Goal: Transaction & Acquisition: Obtain resource

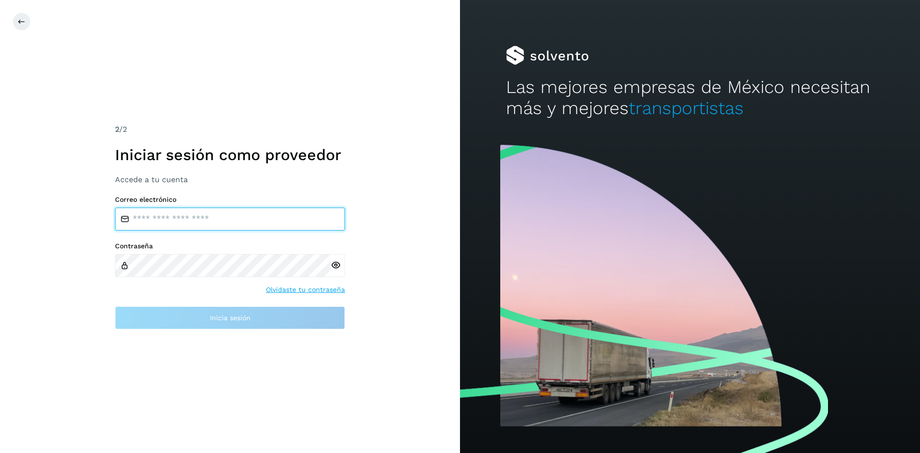
click at [256, 218] on input "email" at bounding box center [230, 219] width 230 height 23
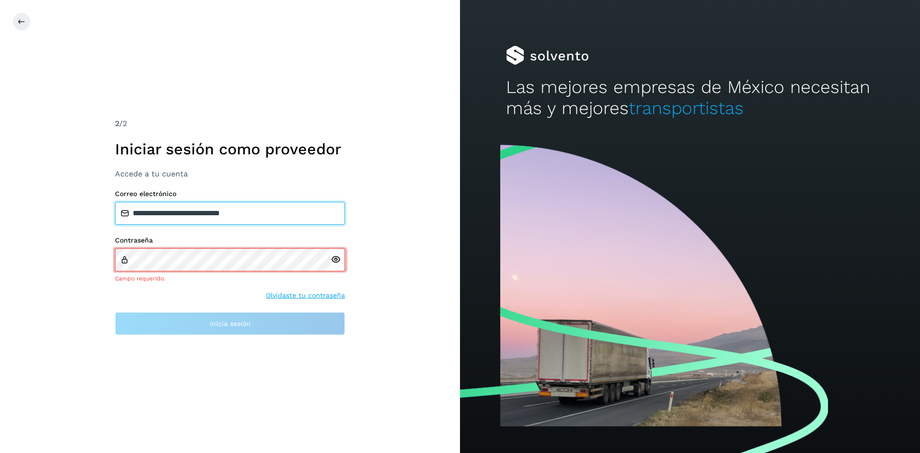
click at [272, 222] on input "**********" at bounding box center [230, 213] width 230 height 23
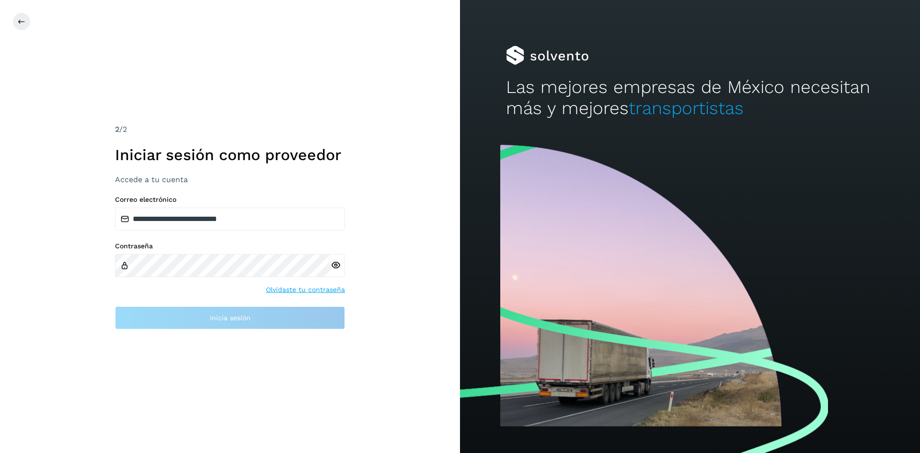
click at [335, 266] on div at bounding box center [338, 265] width 14 height 23
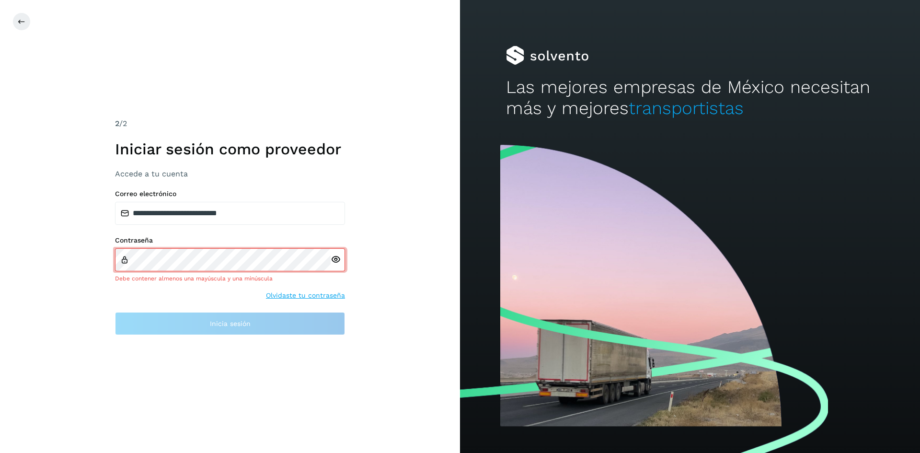
click at [335, 266] on div at bounding box center [338, 259] width 14 height 23
click at [335, 261] on icon at bounding box center [336, 260] width 10 height 10
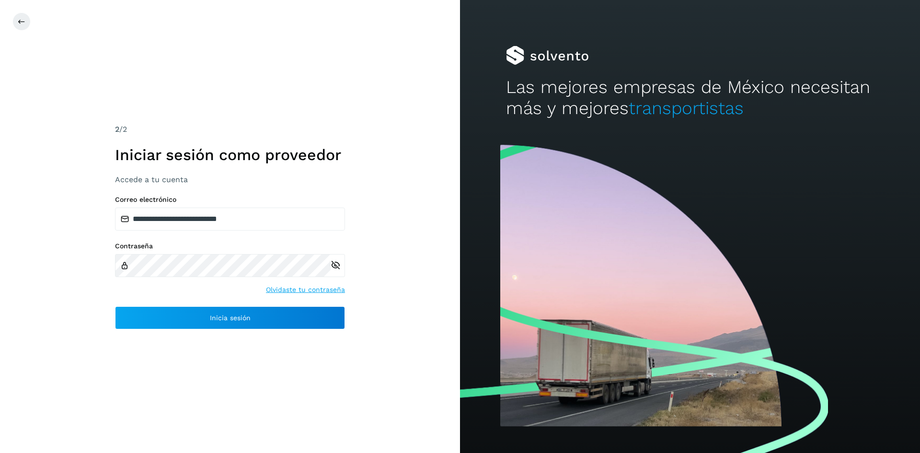
click at [245, 373] on div "**********" at bounding box center [230, 226] width 460 height 453
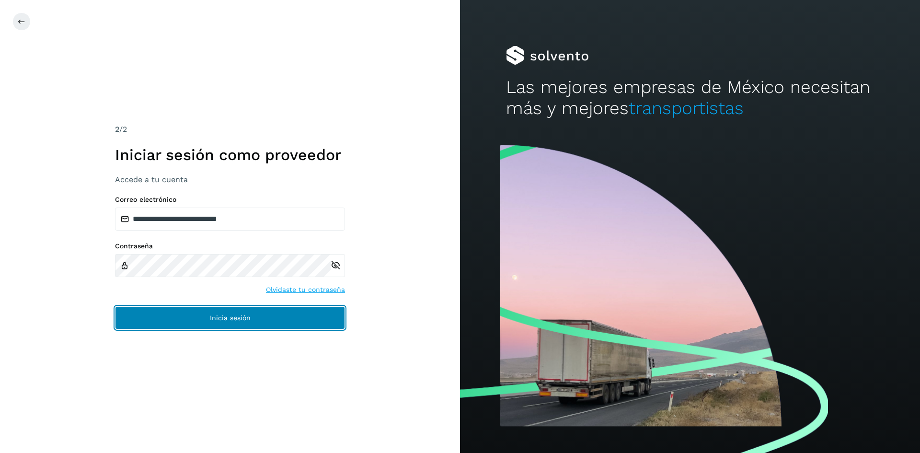
click at [227, 320] on span "Inicia sesión" at bounding box center [230, 317] width 41 height 7
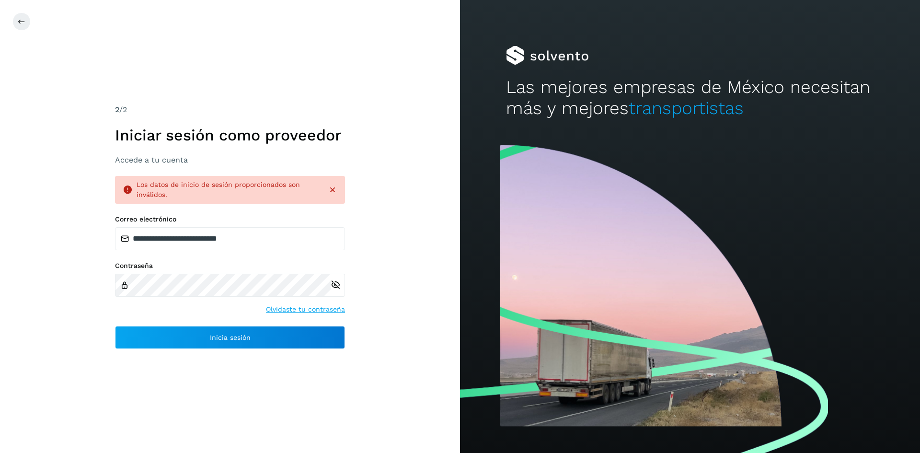
click at [333, 189] on icon at bounding box center [333, 190] width 10 height 10
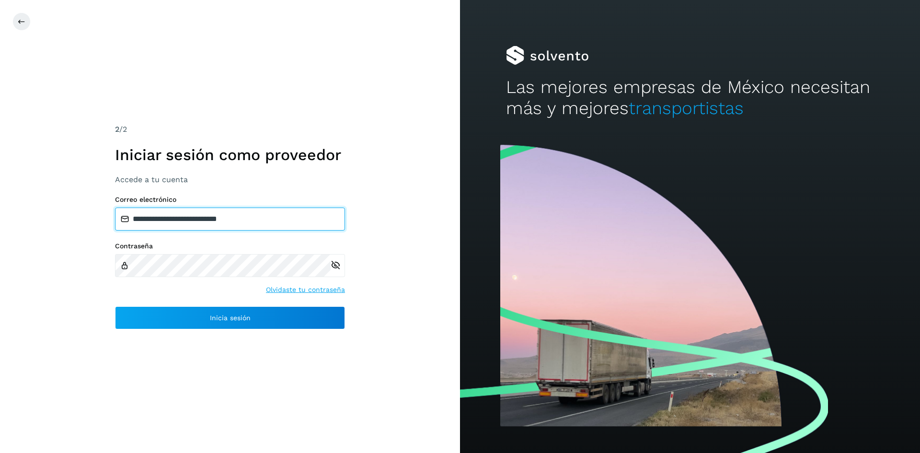
click at [266, 218] on input "**********" at bounding box center [230, 219] width 230 height 23
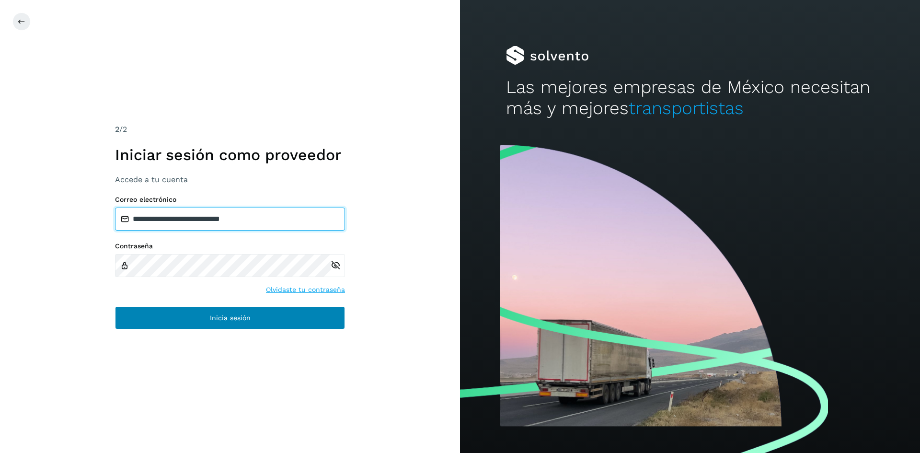
type input "**********"
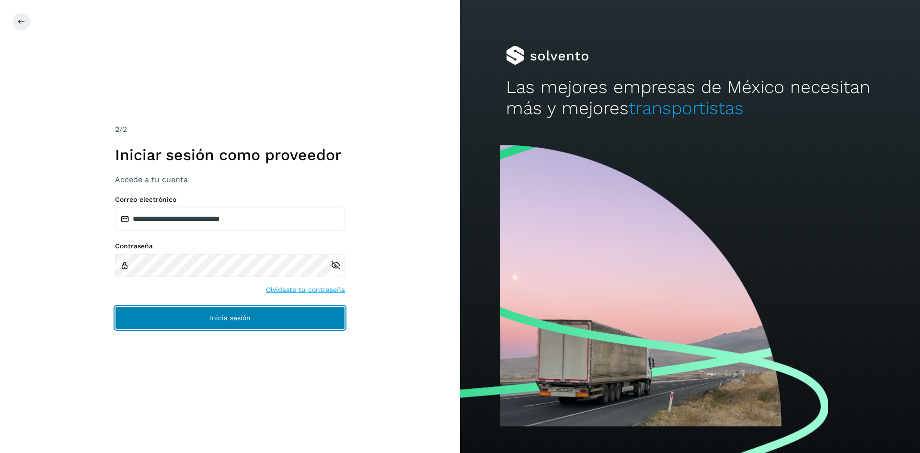
click at [231, 317] on span "Inicia sesión" at bounding box center [230, 317] width 41 height 7
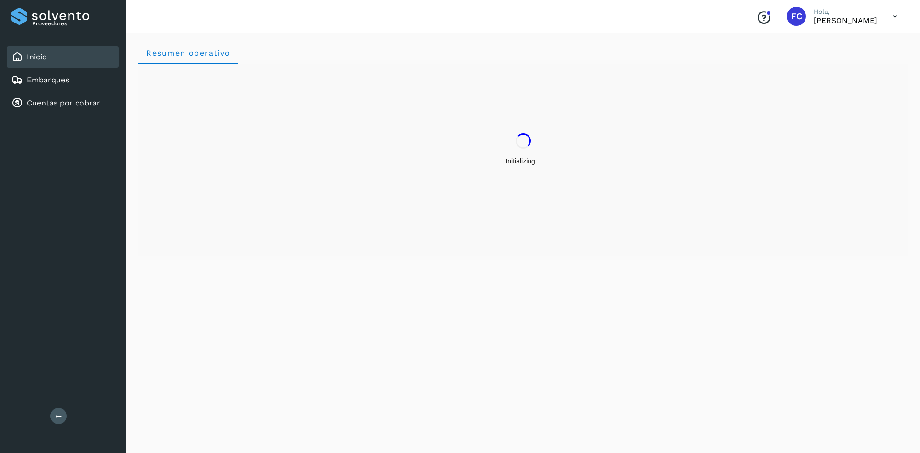
click at [227, 312] on div "Resumen operativo" at bounding box center [524, 241] width 794 height 423
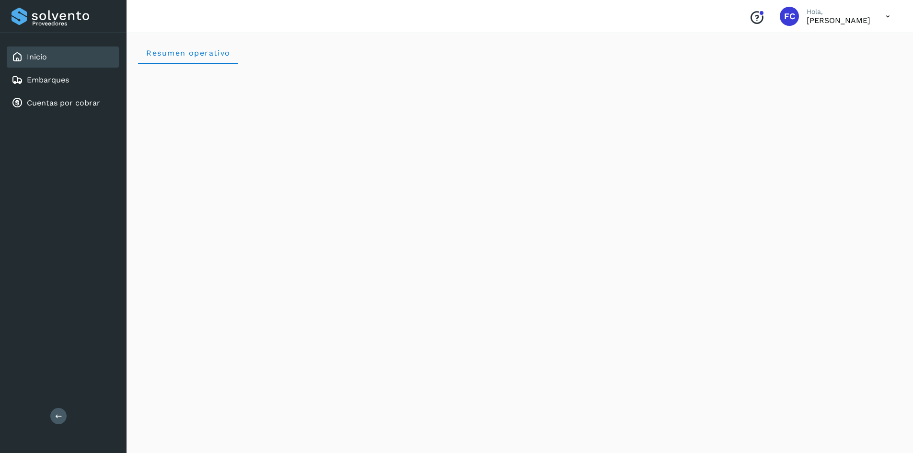
click at [57, 57] on div "Inicio" at bounding box center [63, 56] width 112 height 21
click at [77, 99] on link "Cuentas por cobrar" at bounding box center [63, 102] width 73 height 9
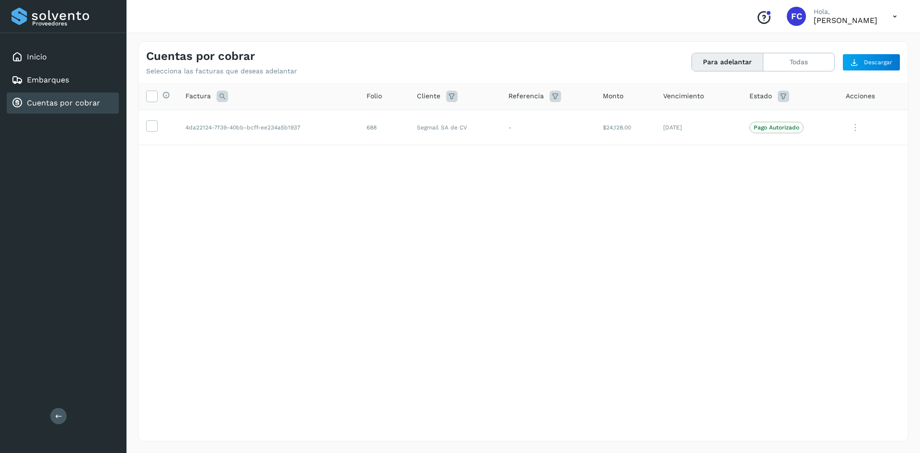
click at [590, 349] on div "Selecciona todas las facturas disponibles para adelanto Factura Folio Cliente R…" at bounding box center [524, 242] width 770 height 319
click at [151, 128] on icon at bounding box center [152, 125] width 10 height 10
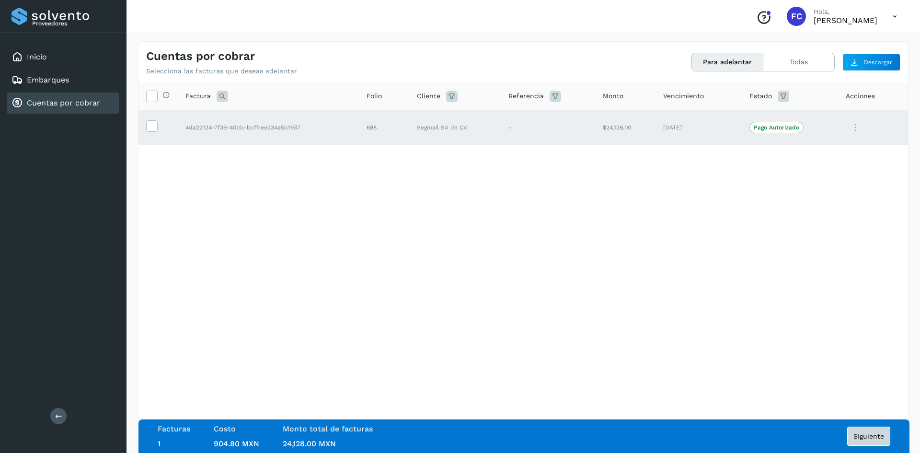
click at [869, 436] on span "Siguiente" at bounding box center [869, 436] width 31 height 7
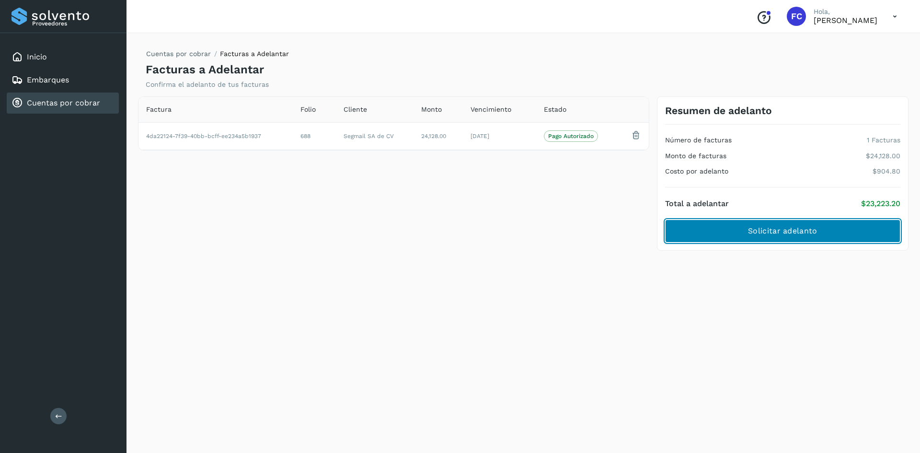
click at [781, 230] on span "Solicitar adelanto" at bounding box center [782, 231] width 69 height 11
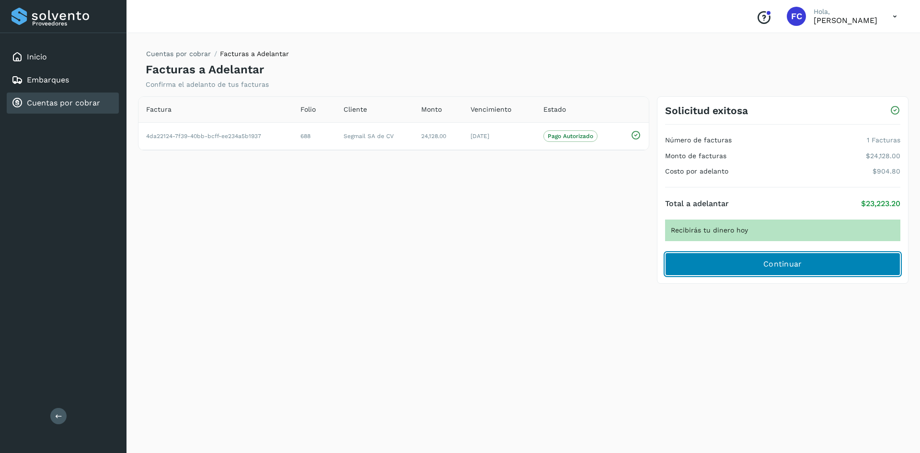
click at [784, 263] on span "Continuar" at bounding box center [783, 264] width 39 height 11
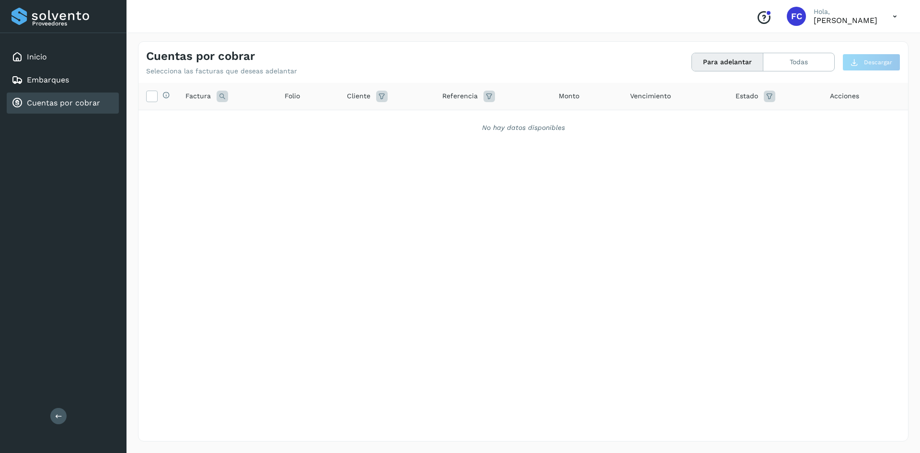
click at [519, 321] on div "Selecciona todas las facturas disponibles para adelanto Factura Folio Cliente R…" at bounding box center [524, 242] width 770 height 319
click at [69, 52] on div "Inicio" at bounding box center [63, 56] width 112 height 21
click at [65, 104] on link "Cuentas por cobrar" at bounding box center [63, 102] width 73 height 9
click at [55, 53] on div "Inicio" at bounding box center [63, 56] width 112 height 21
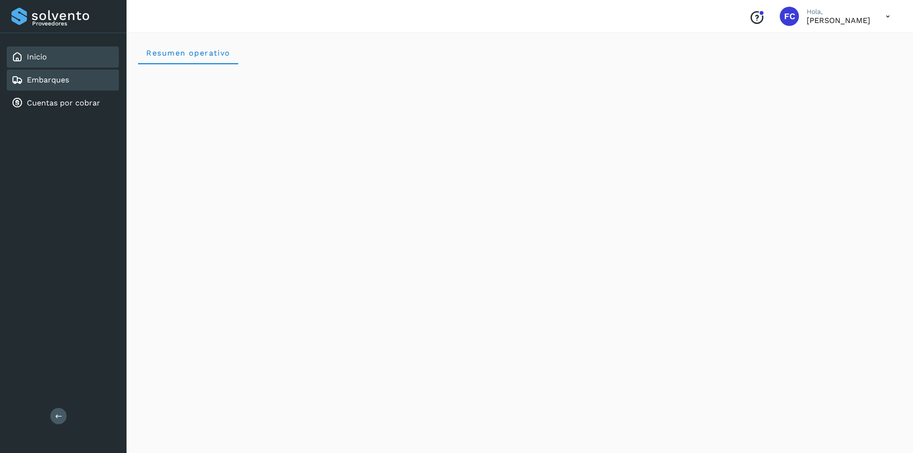
click at [52, 85] on div "Embarques" at bounding box center [41, 80] width 58 height 12
